Goal: Task Accomplishment & Management: Use online tool/utility

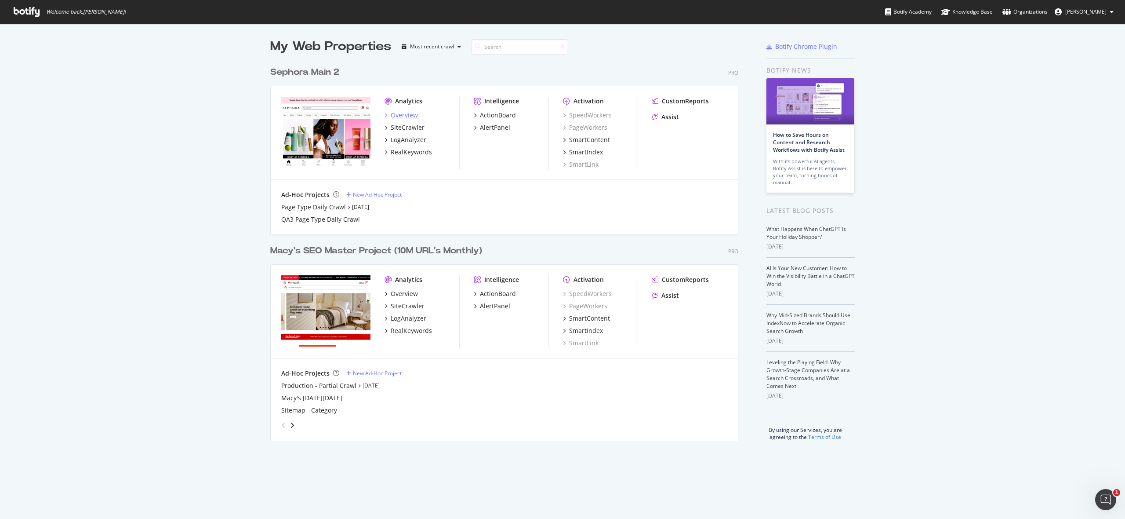
click at [405, 115] on div "Overview" at bounding box center [404, 115] width 27 height 9
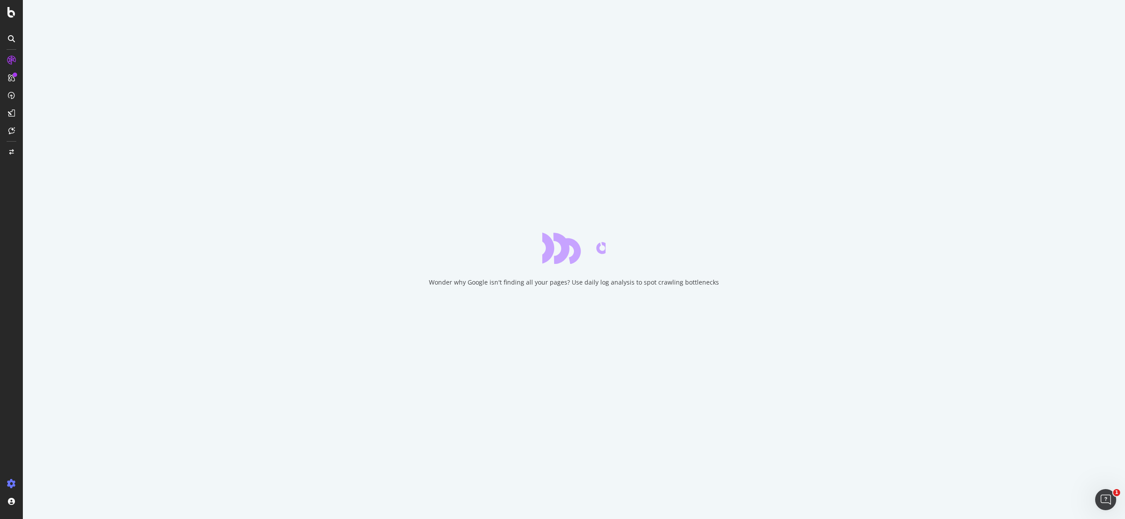
click at [8, 484] on icon at bounding box center [11, 483] width 9 height 9
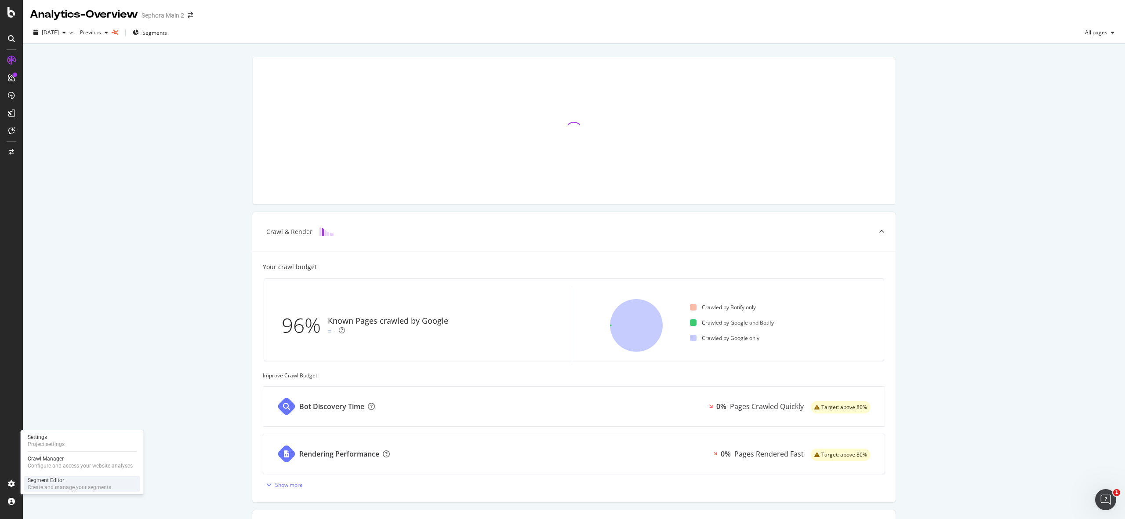
click at [60, 485] on div "Create and manage your segments" at bounding box center [70, 486] width 84 height 7
